Goal: Check status: Check status

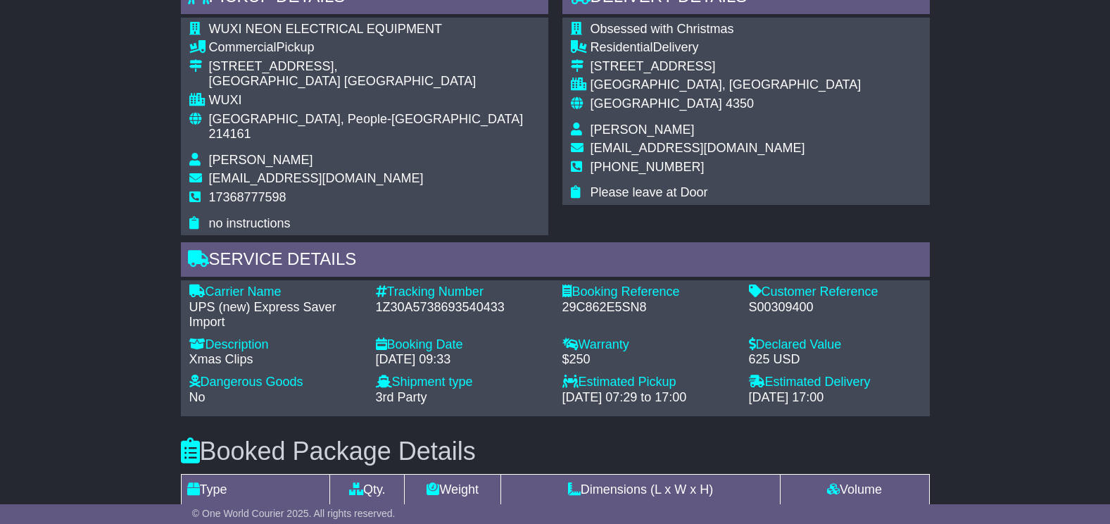
scroll to position [563, 0]
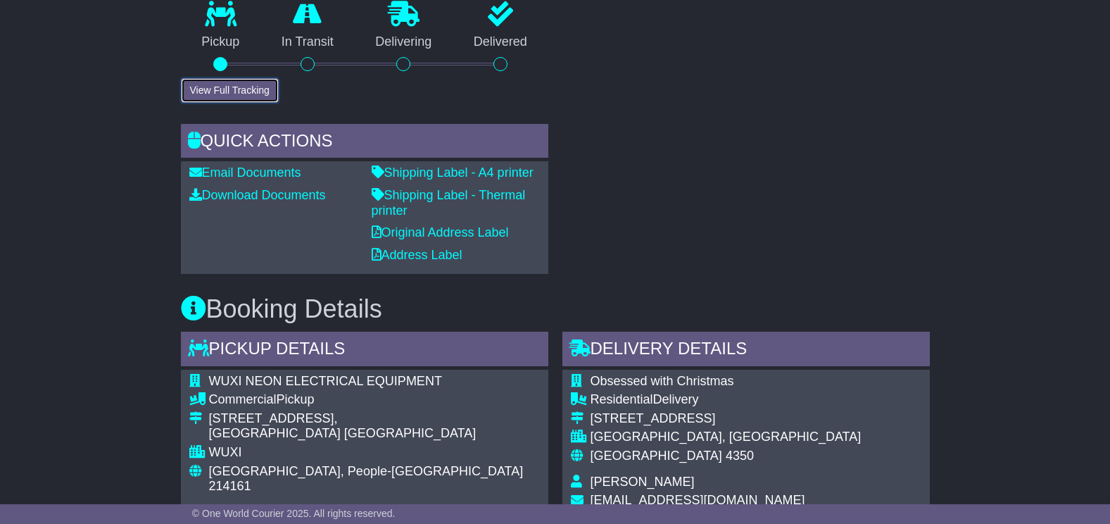
click at [236, 91] on button "View Full Tracking" at bounding box center [230, 90] width 98 height 25
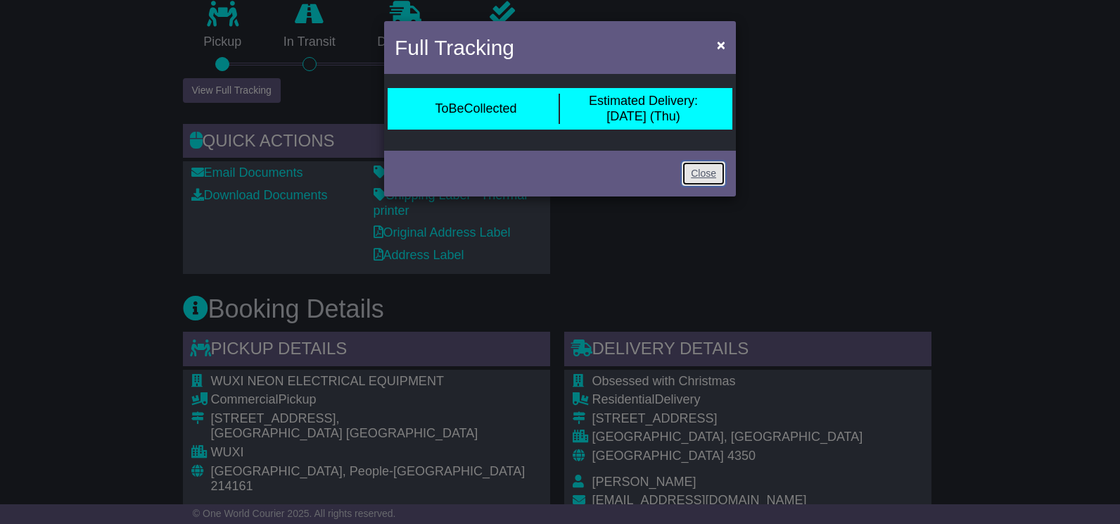
click at [711, 167] on link "Close" at bounding box center [704, 173] width 44 height 25
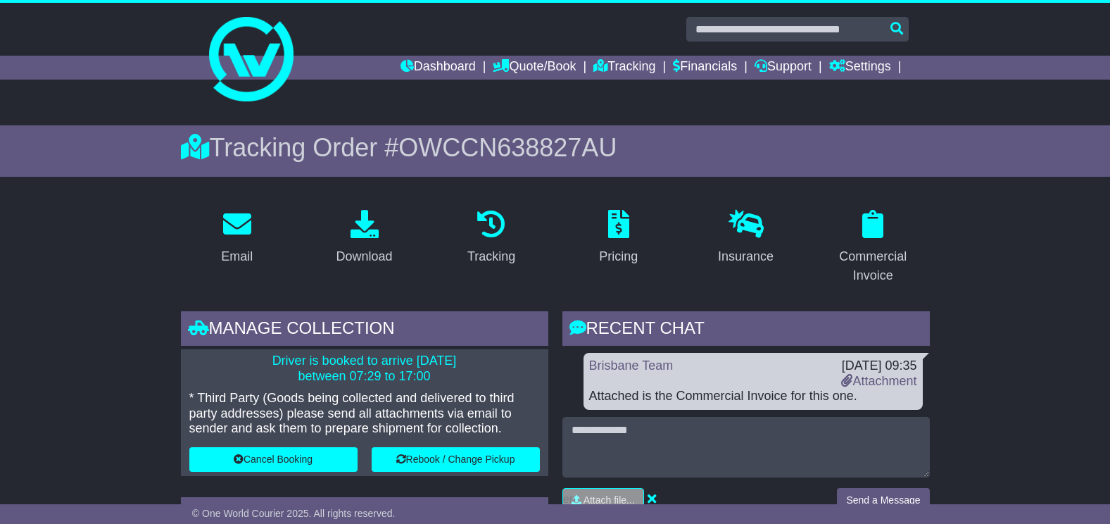
scroll to position [0, 0]
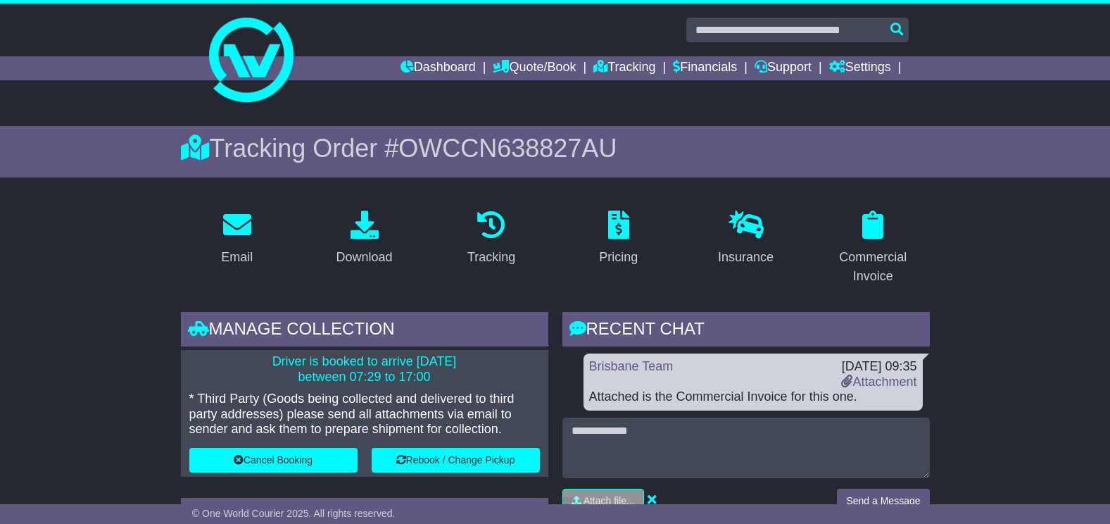
click at [558, 146] on span "OWCCN638827AU" at bounding box center [507, 148] width 218 height 29
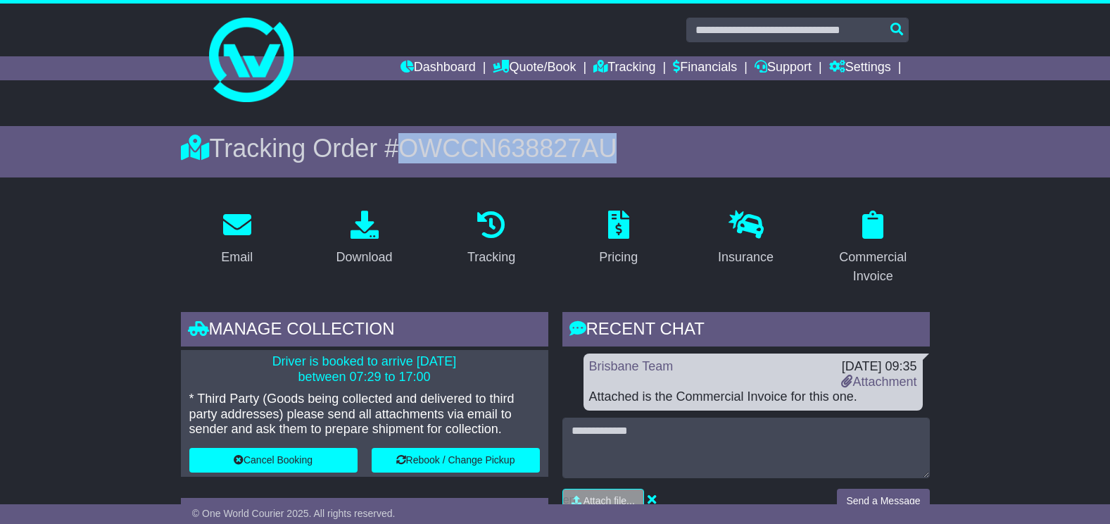
click at [558, 146] on span "OWCCN638827AU" at bounding box center [507, 148] width 218 height 29
copy span "OWCCN638827AU"
click at [460, 66] on link "Dashboard" at bounding box center [437, 68] width 75 height 24
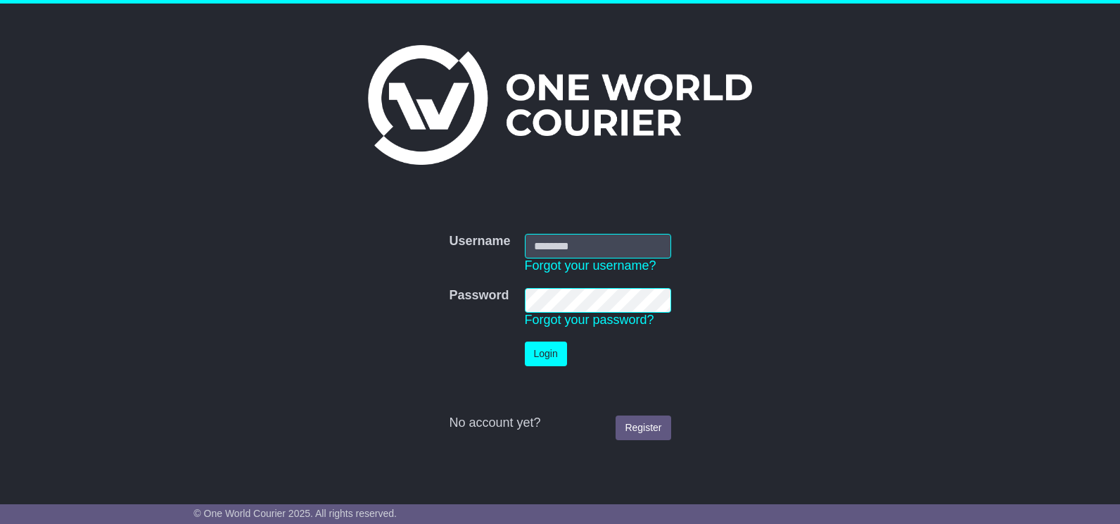
type input "**********"
click at [549, 353] on button "Login" at bounding box center [546, 353] width 42 height 25
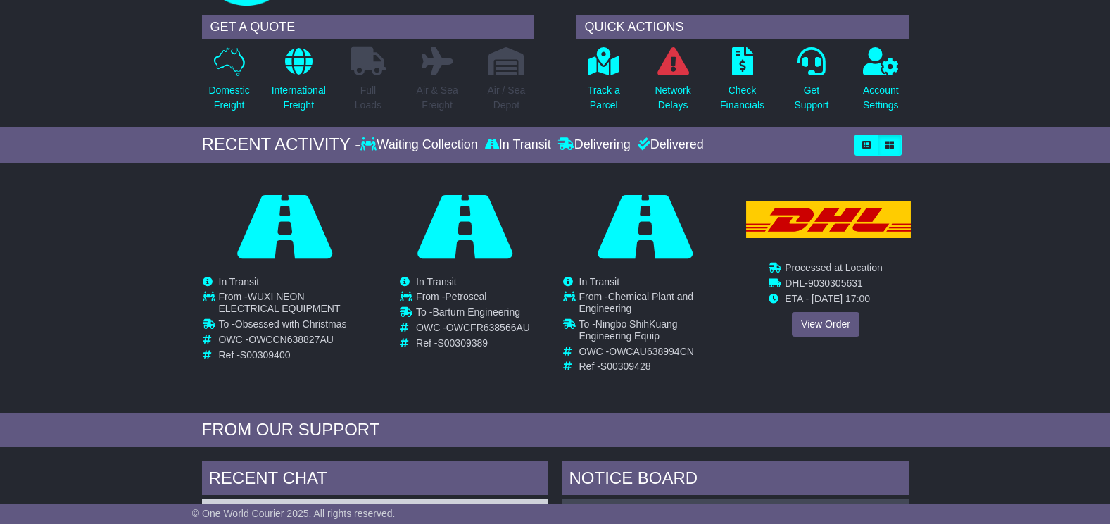
scroll to position [141, 0]
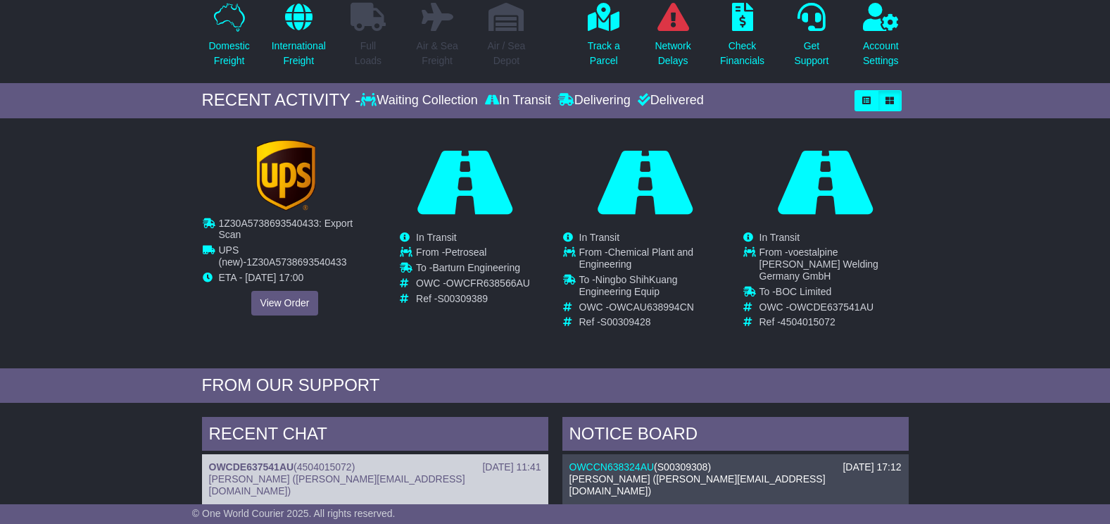
drag, startPoint x: 286, startPoint y: 289, endPoint x: 286, endPoint y: 300, distance: 11.3
click at [286, 290] on div "1Z30A5738693540433: Export Scan Waiting Collection In Transit InTransit UPS (ne…" at bounding box center [285, 228] width 165 height 176
click at [286, 302] on link "View Order" at bounding box center [285, 303] width 68 height 25
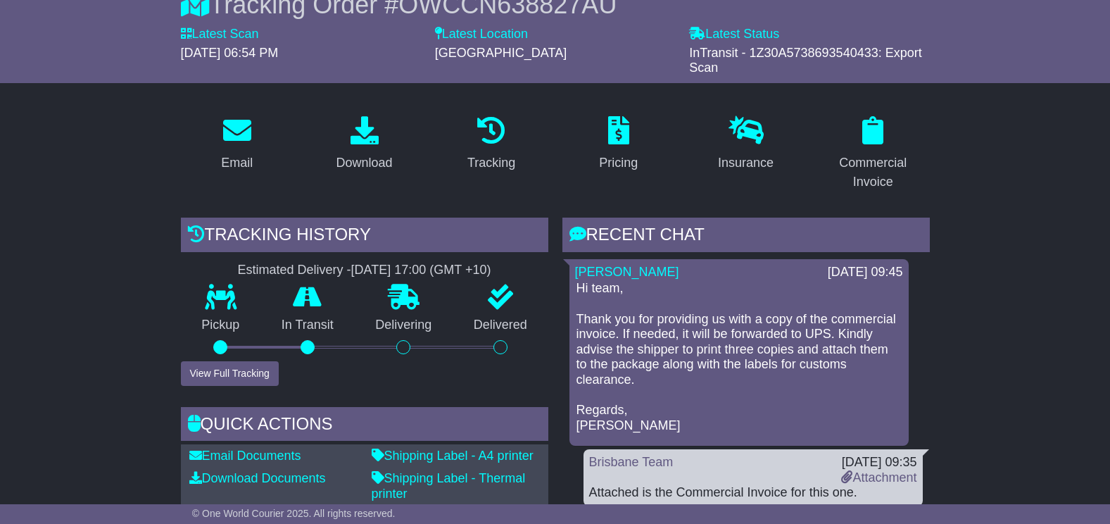
scroll to position [281, 0]
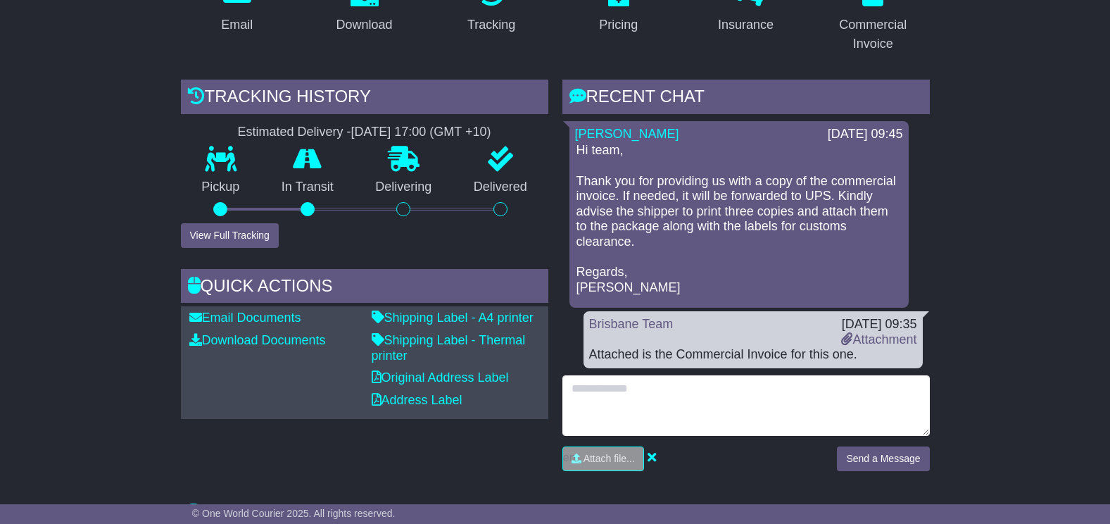
click at [608, 395] on textarea at bounding box center [745, 405] width 367 height 61
click at [699, 391] on textarea "**********" at bounding box center [745, 405] width 367 height 61
drag, startPoint x: 694, startPoint y: 386, endPoint x: 570, endPoint y: 383, distance: 123.9
click at [570, 383] on textarea "**********" at bounding box center [745, 405] width 367 height 61
type textarea "**********"
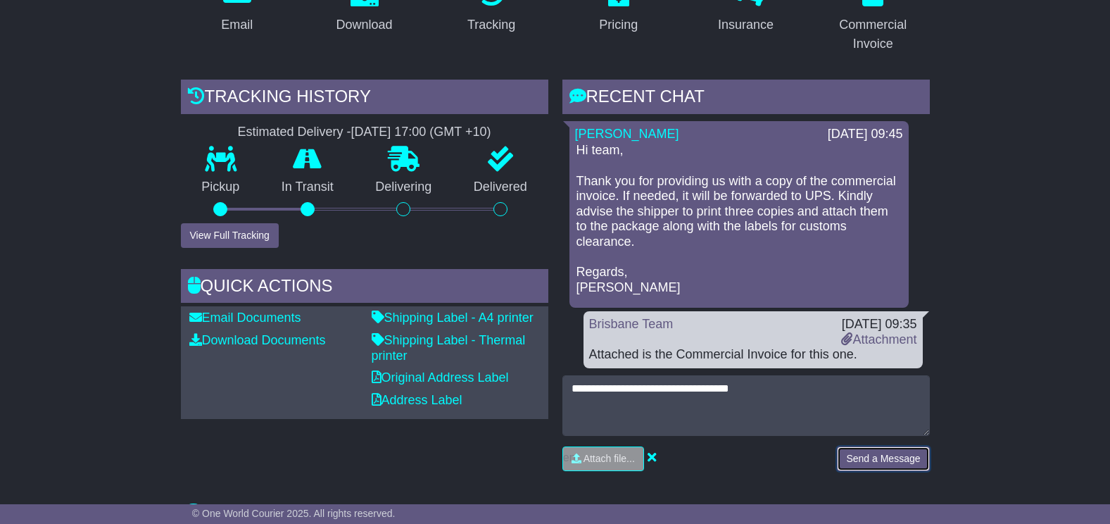
click at [887, 462] on button "Send a Message" at bounding box center [883, 458] width 92 height 25
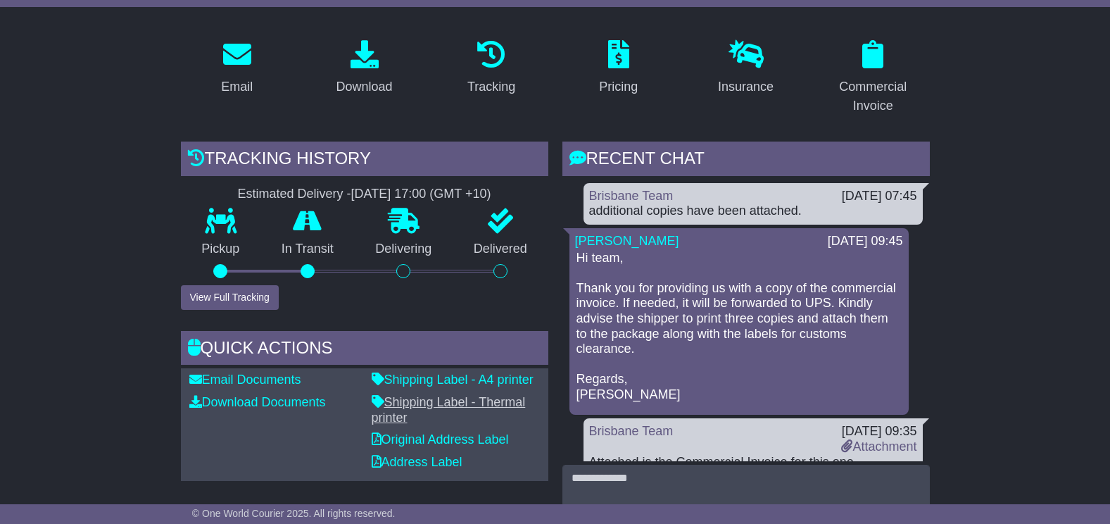
scroll to position [211, 0]
